Goal: Navigation & Orientation: Locate item on page

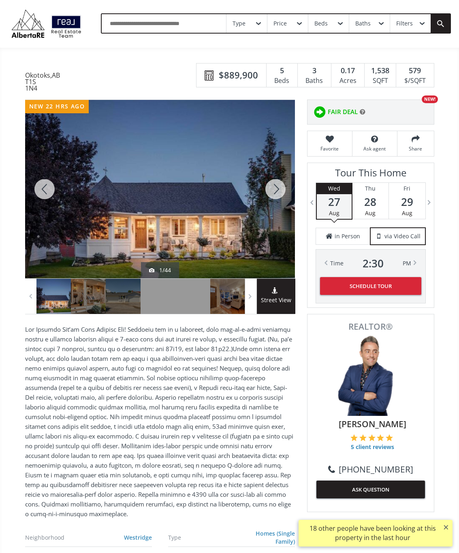
click at [274, 199] on div at bounding box center [275, 189] width 39 height 179
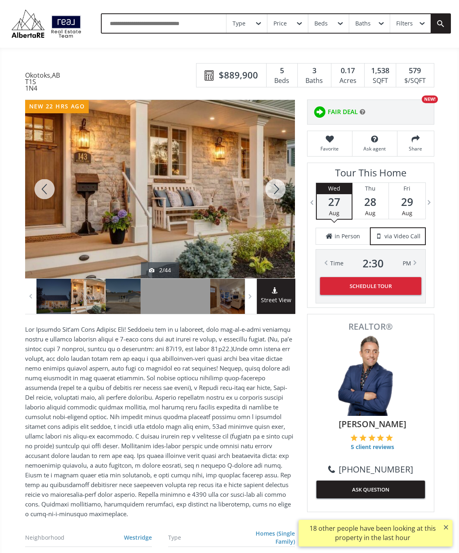
click at [274, 191] on div at bounding box center [275, 189] width 39 height 179
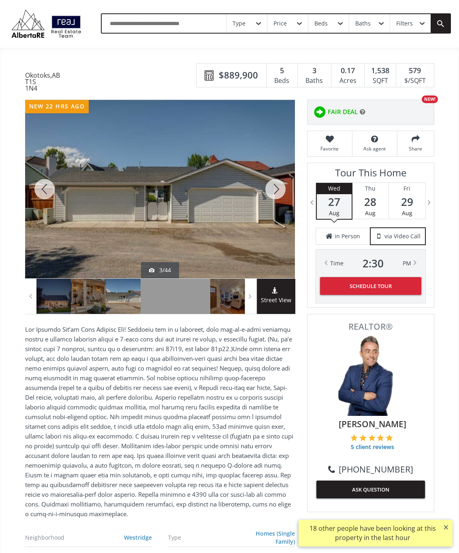
click at [276, 194] on div at bounding box center [275, 189] width 39 height 179
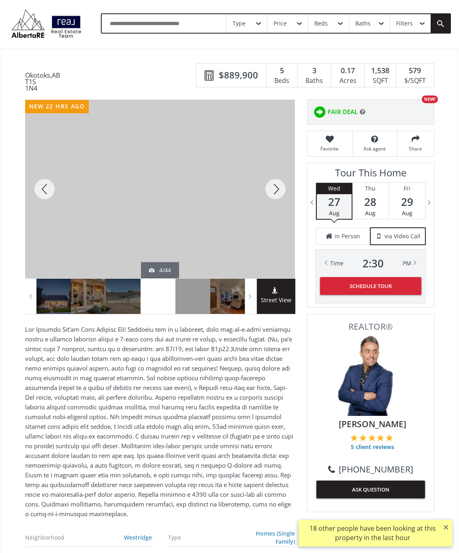
click at [277, 196] on div at bounding box center [275, 189] width 39 height 179
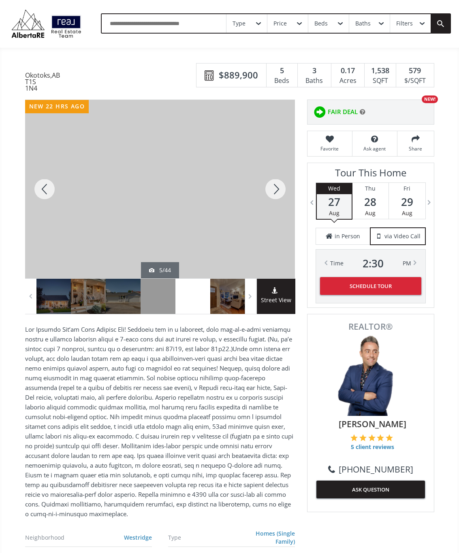
click at [275, 194] on div at bounding box center [275, 189] width 39 height 179
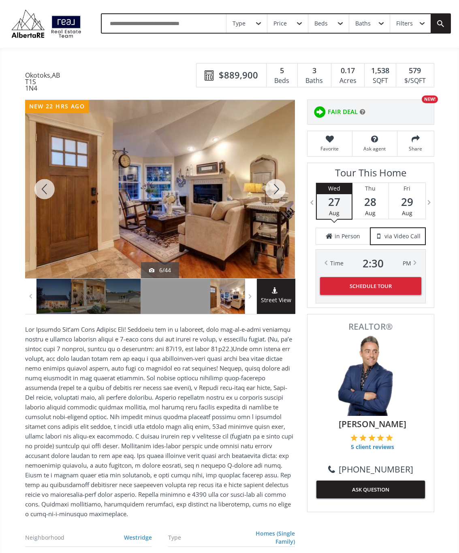
click at [274, 197] on div at bounding box center [275, 189] width 39 height 179
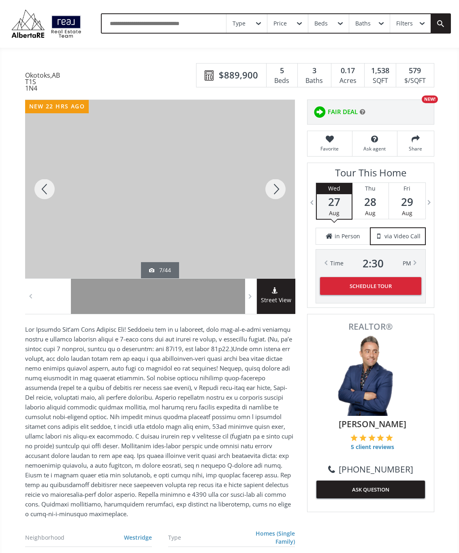
click at [278, 197] on div at bounding box center [275, 189] width 39 height 179
click at [277, 197] on div at bounding box center [275, 189] width 39 height 179
click at [274, 194] on div at bounding box center [275, 189] width 39 height 179
click at [280, 193] on div at bounding box center [275, 189] width 39 height 179
click at [275, 196] on div at bounding box center [275, 189] width 39 height 179
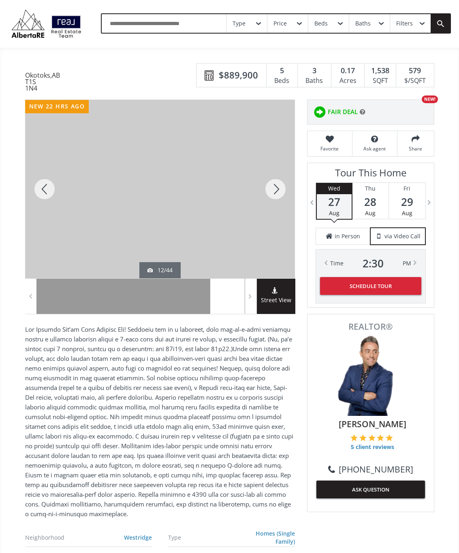
click at [274, 200] on div at bounding box center [275, 189] width 39 height 179
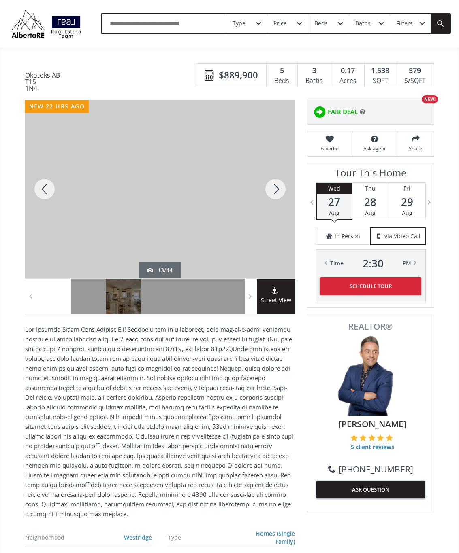
click at [278, 198] on div at bounding box center [275, 189] width 39 height 179
click at [276, 195] on div at bounding box center [275, 189] width 39 height 179
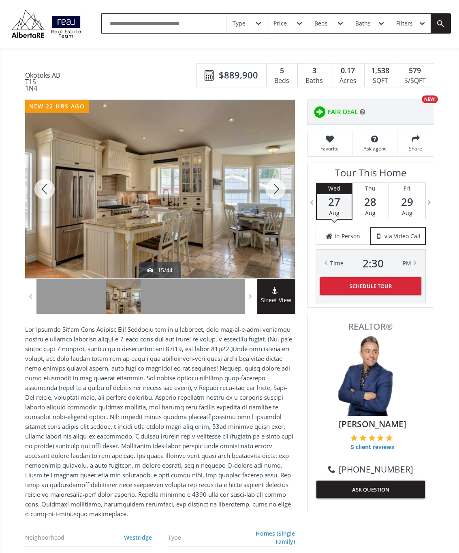
click at [276, 196] on div at bounding box center [275, 189] width 39 height 179
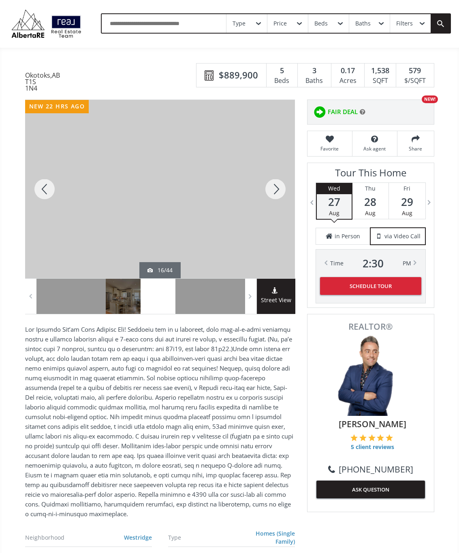
click at [279, 197] on div at bounding box center [275, 189] width 39 height 179
click at [275, 195] on div at bounding box center [275, 189] width 39 height 179
click at [272, 191] on div at bounding box center [275, 189] width 39 height 179
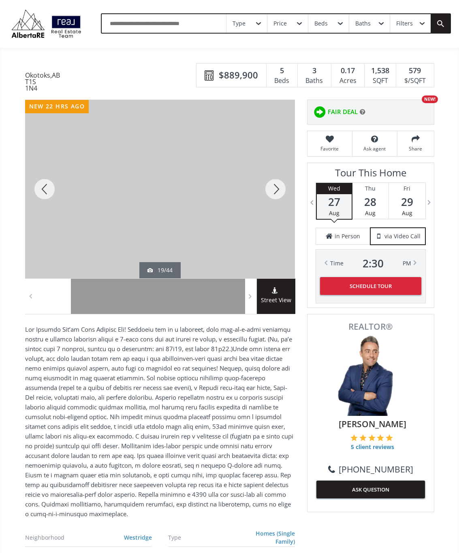
click at [276, 202] on div at bounding box center [275, 189] width 39 height 179
click at [270, 200] on div at bounding box center [275, 189] width 39 height 179
click at [272, 197] on div at bounding box center [275, 189] width 39 height 179
click at [278, 198] on div at bounding box center [275, 189] width 39 height 179
click at [274, 201] on div at bounding box center [275, 189] width 39 height 179
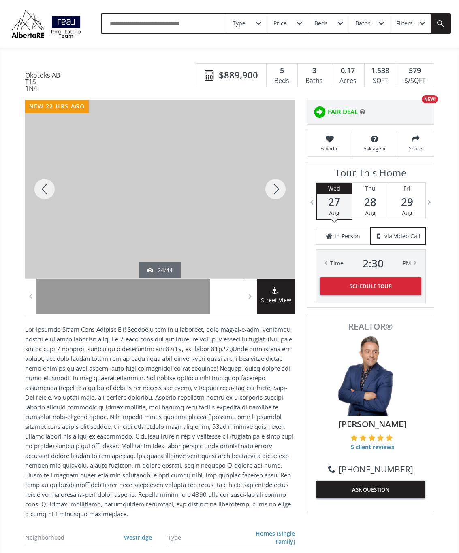
click at [273, 195] on div at bounding box center [275, 189] width 39 height 179
click at [277, 198] on div at bounding box center [275, 189] width 39 height 179
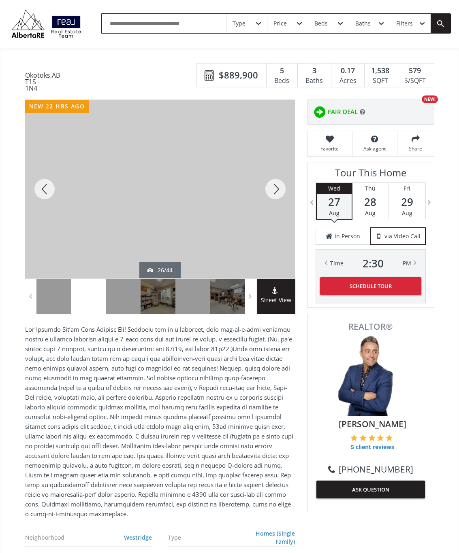
click at [278, 200] on div at bounding box center [275, 189] width 39 height 179
click at [274, 197] on div at bounding box center [275, 189] width 39 height 179
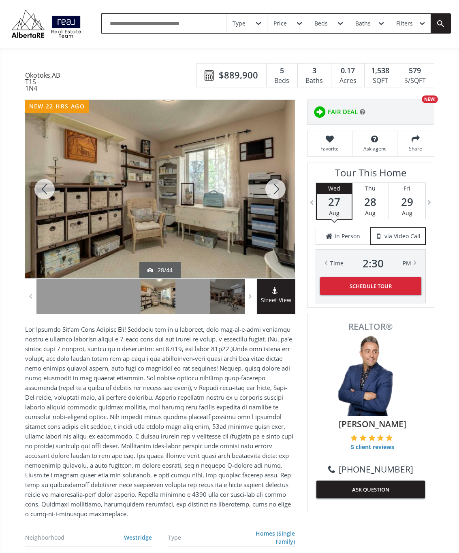
click at [278, 197] on div at bounding box center [275, 189] width 39 height 179
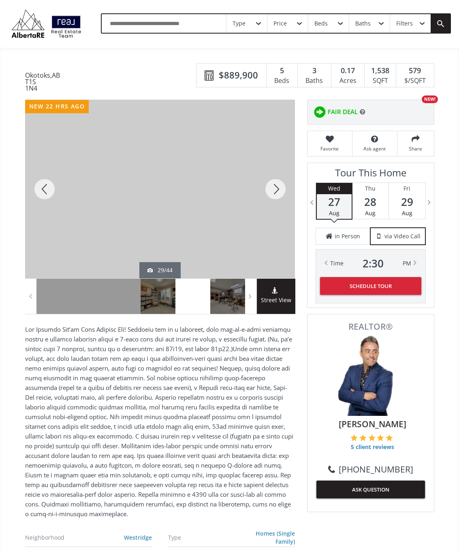
click at [278, 199] on div at bounding box center [275, 189] width 39 height 179
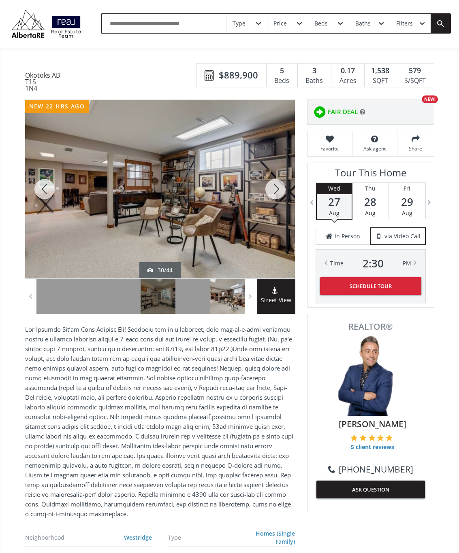
click at [276, 198] on div at bounding box center [275, 189] width 39 height 179
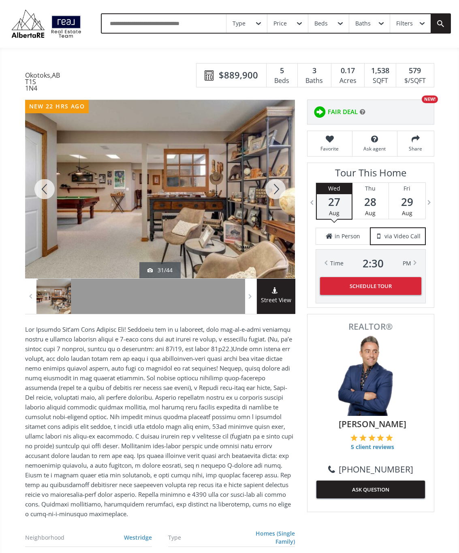
click at [280, 200] on div at bounding box center [275, 189] width 39 height 179
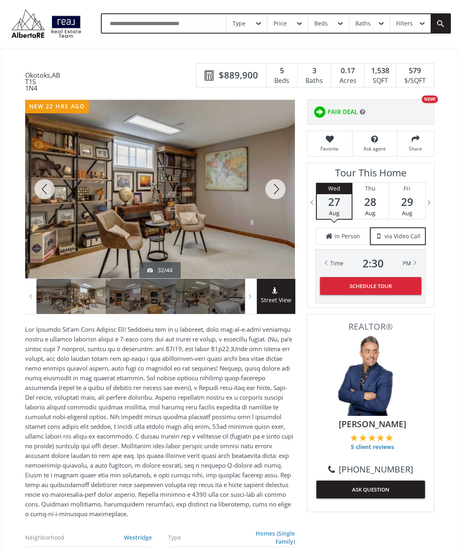
click at [275, 197] on div at bounding box center [275, 189] width 39 height 179
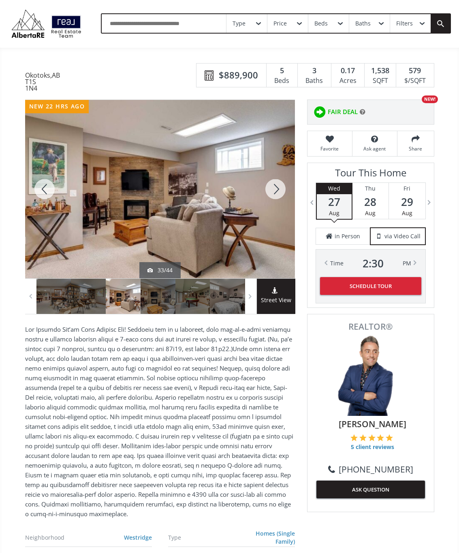
click at [279, 194] on div at bounding box center [275, 189] width 39 height 179
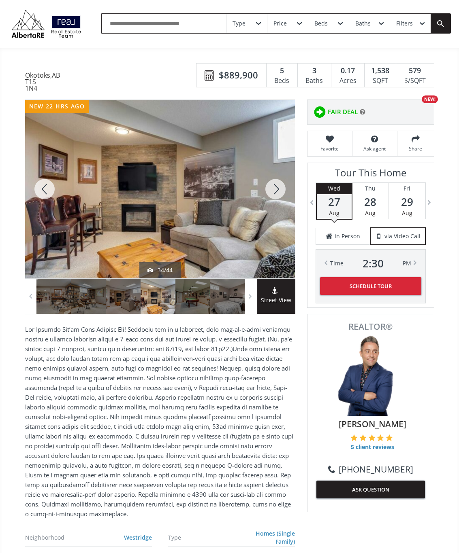
click at [280, 196] on div at bounding box center [275, 189] width 39 height 179
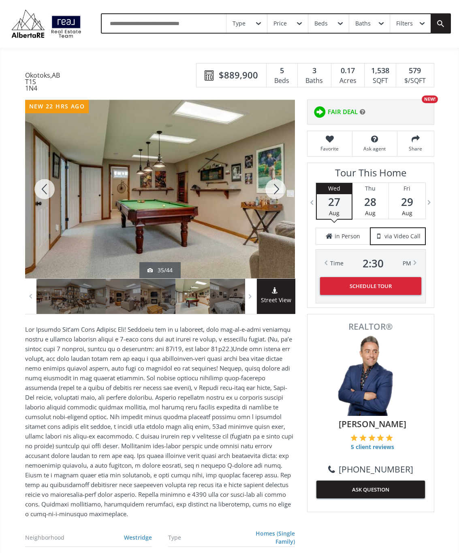
click at [274, 196] on div at bounding box center [275, 189] width 39 height 179
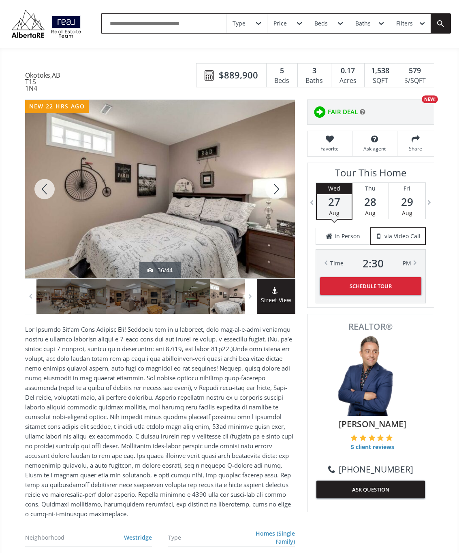
click at [277, 194] on div at bounding box center [275, 189] width 39 height 179
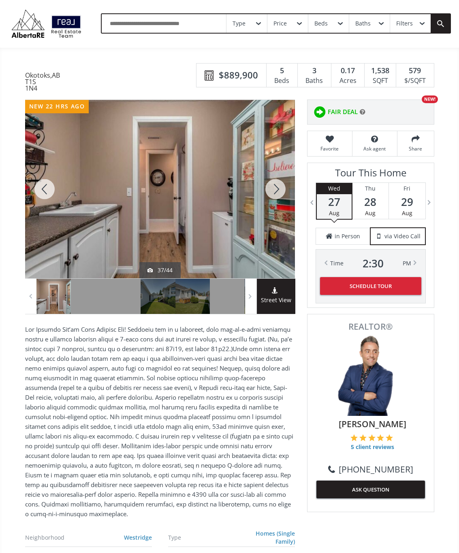
click at [274, 197] on div at bounding box center [275, 189] width 39 height 179
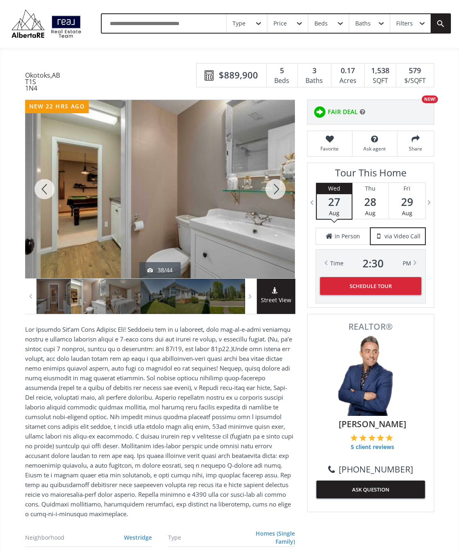
click at [276, 198] on div at bounding box center [275, 189] width 39 height 179
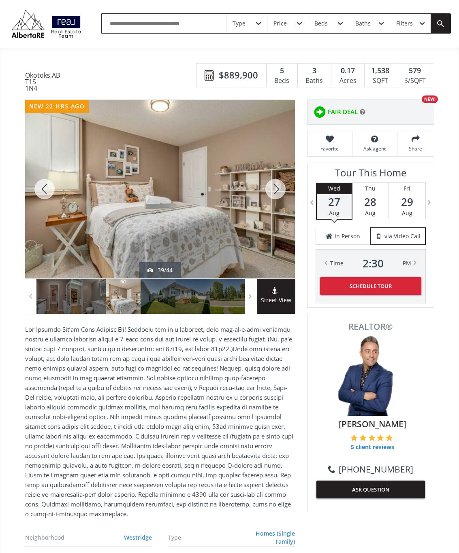
click at [276, 198] on div at bounding box center [275, 189] width 39 height 179
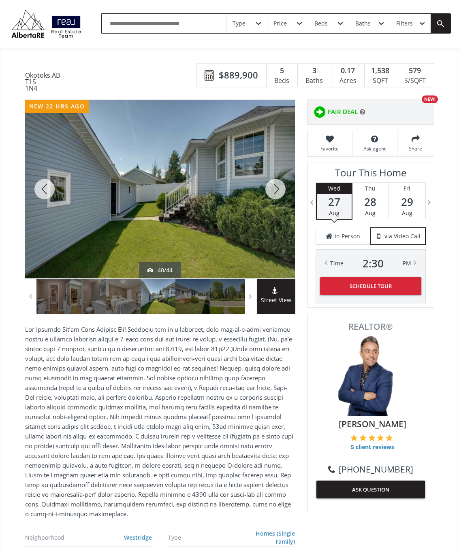
click at [274, 197] on div at bounding box center [275, 189] width 39 height 179
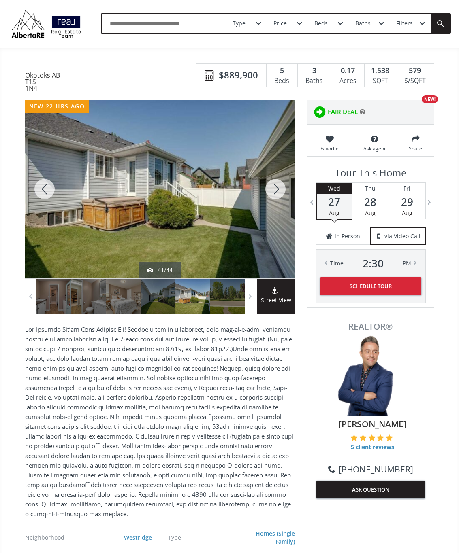
click at [276, 194] on div at bounding box center [275, 189] width 39 height 179
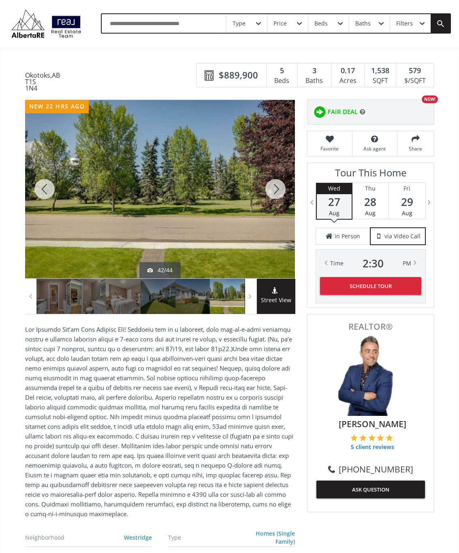
click at [274, 199] on div at bounding box center [275, 189] width 39 height 179
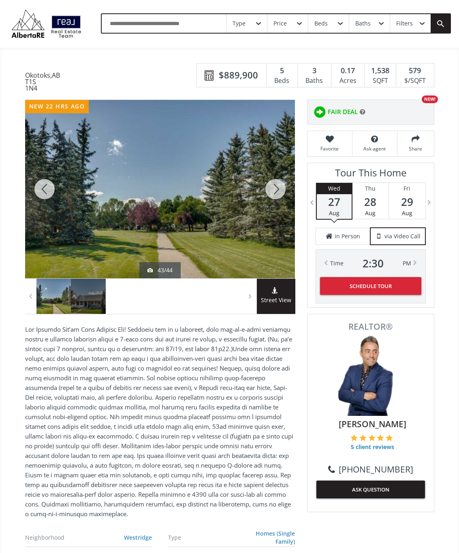
click at [278, 200] on div at bounding box center [275, 189] width 39 height 179
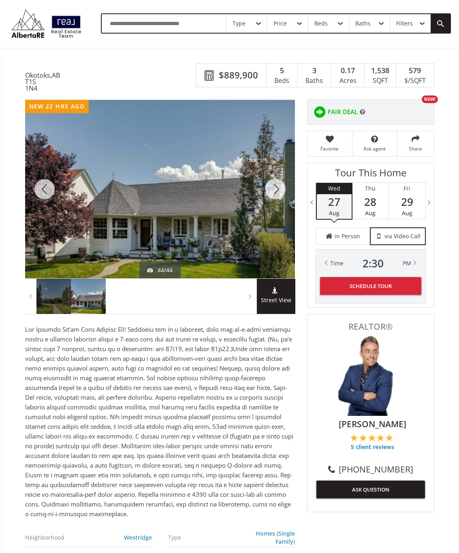
click at [275, 197] on div at bounding box center [275, 189] width 39 height 179
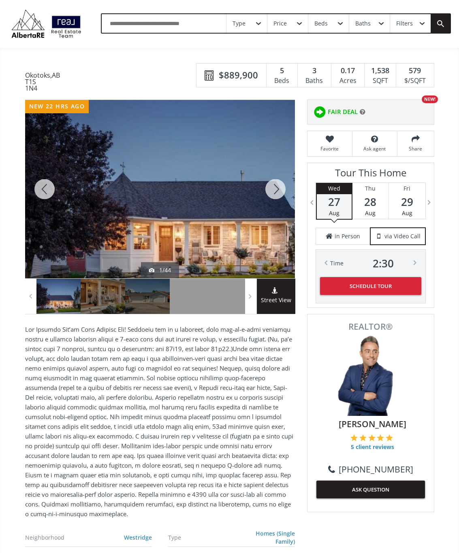
scroll to position [6, 0]
